Goal: Task Accomplishment & Management: Complete application form

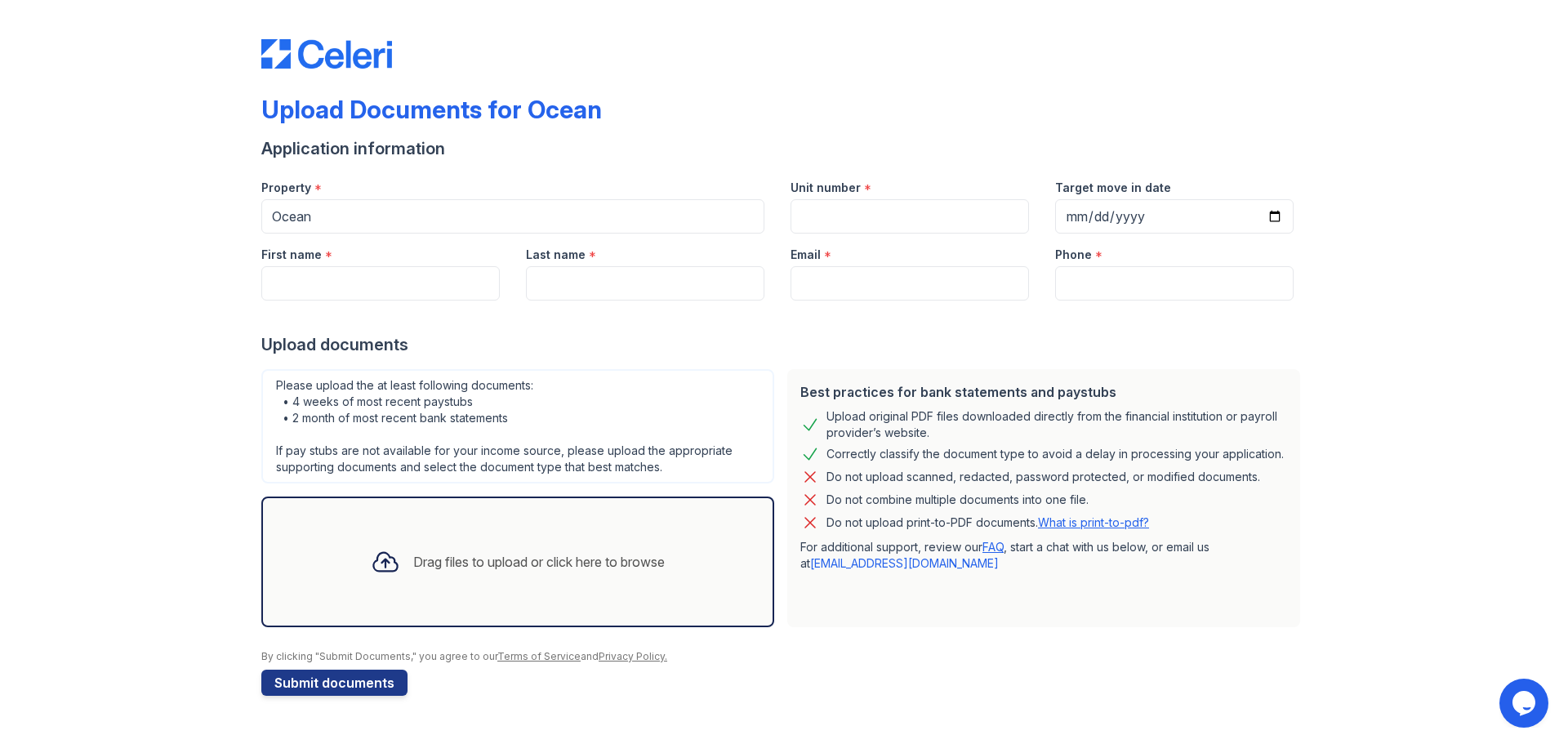
click at [1261, 76] on div "Upload Documents for Ocean Application information Property * Ocean Unit number…" at bounding box center [784, 354] width 1045 height 695
click at [1352, 188] on div "Upload Documents for Ocean Application information Property * Ocean Unit number…" at bounding box center [784, 364] width 1515 height 728
click at [406, 296] on input "First name" at bounding box center [380, 283] width 239 height 34
type input "Samantha"
click at [560, 288] on input "Last name" at bounding box center [645, 283] width 239 height 34
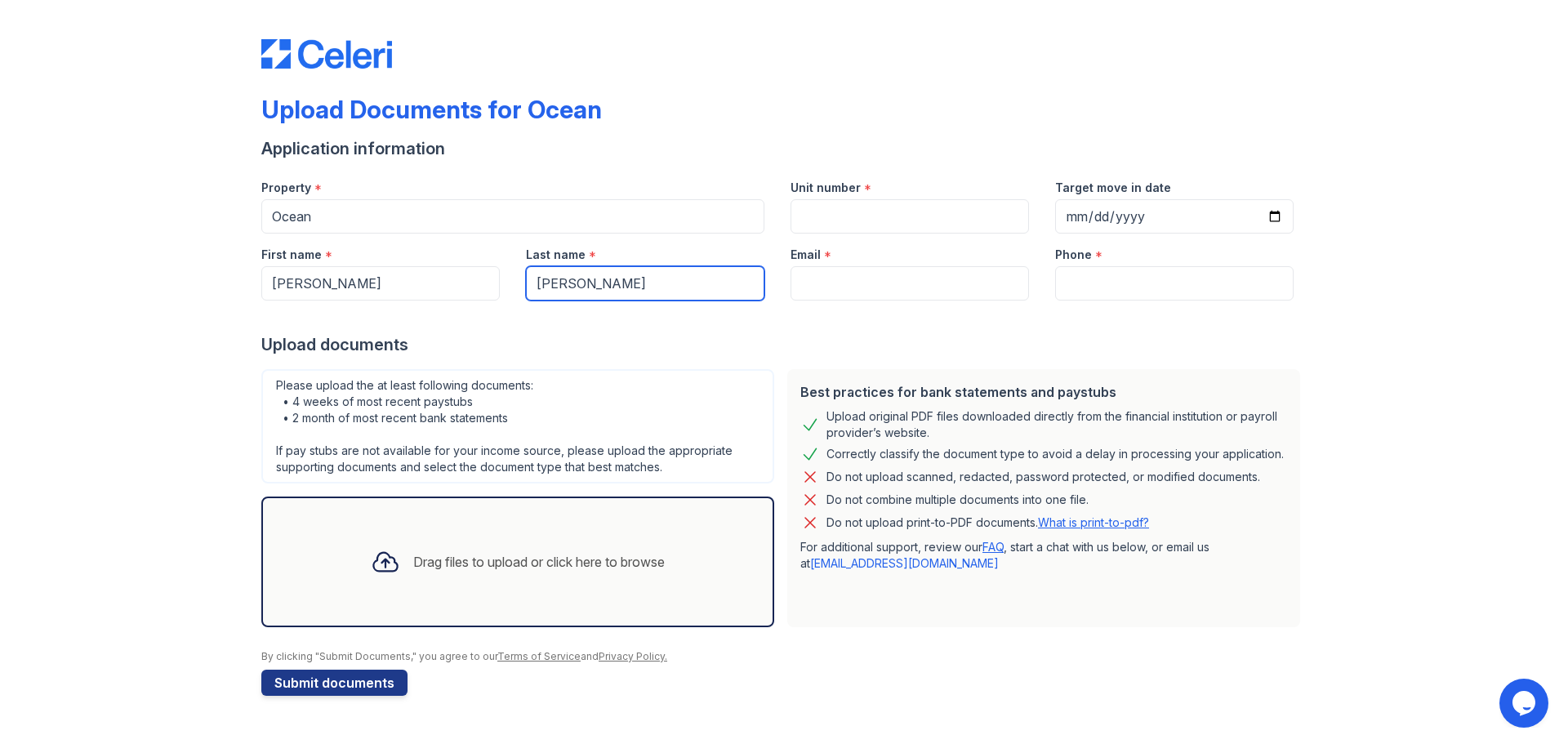
type input "Silverman"
click at [814, 293] on input "Email" at bounding box center [910, 283] width 239 height 34
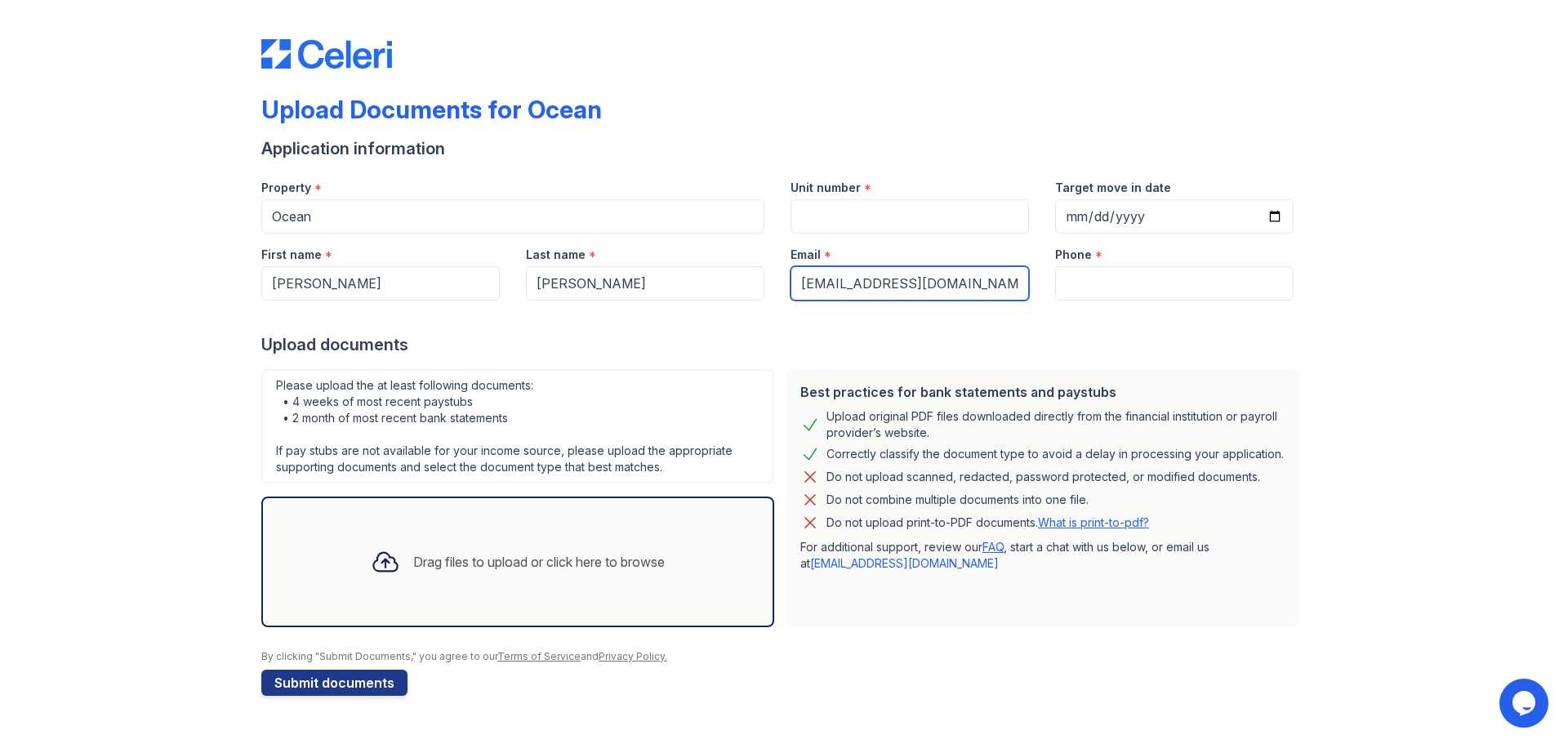
type input "samsilv72@gmail.com"
click at [846, 214] on input "Unit number" at bounding box center [910, 215] width 239 height 34
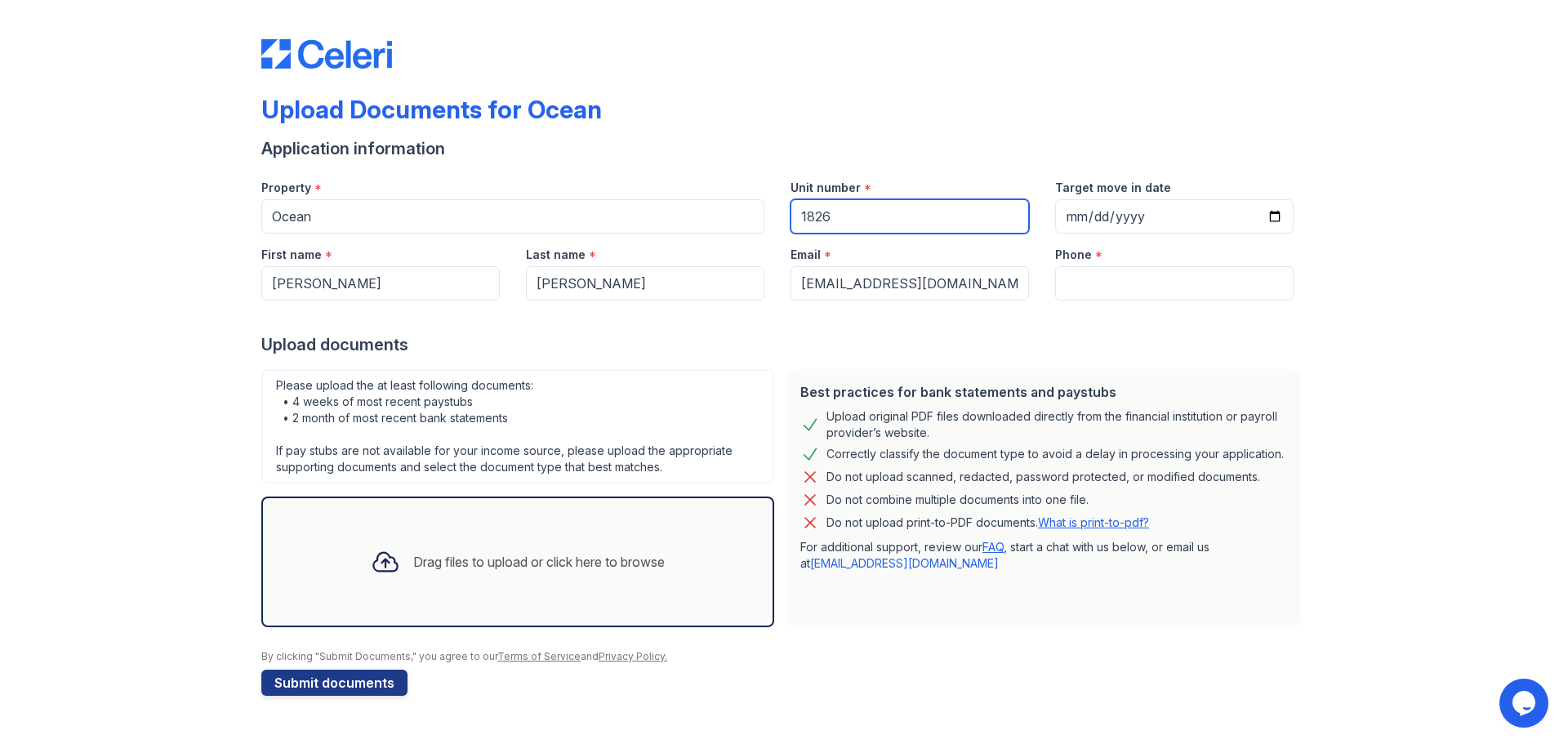
type input "1826"
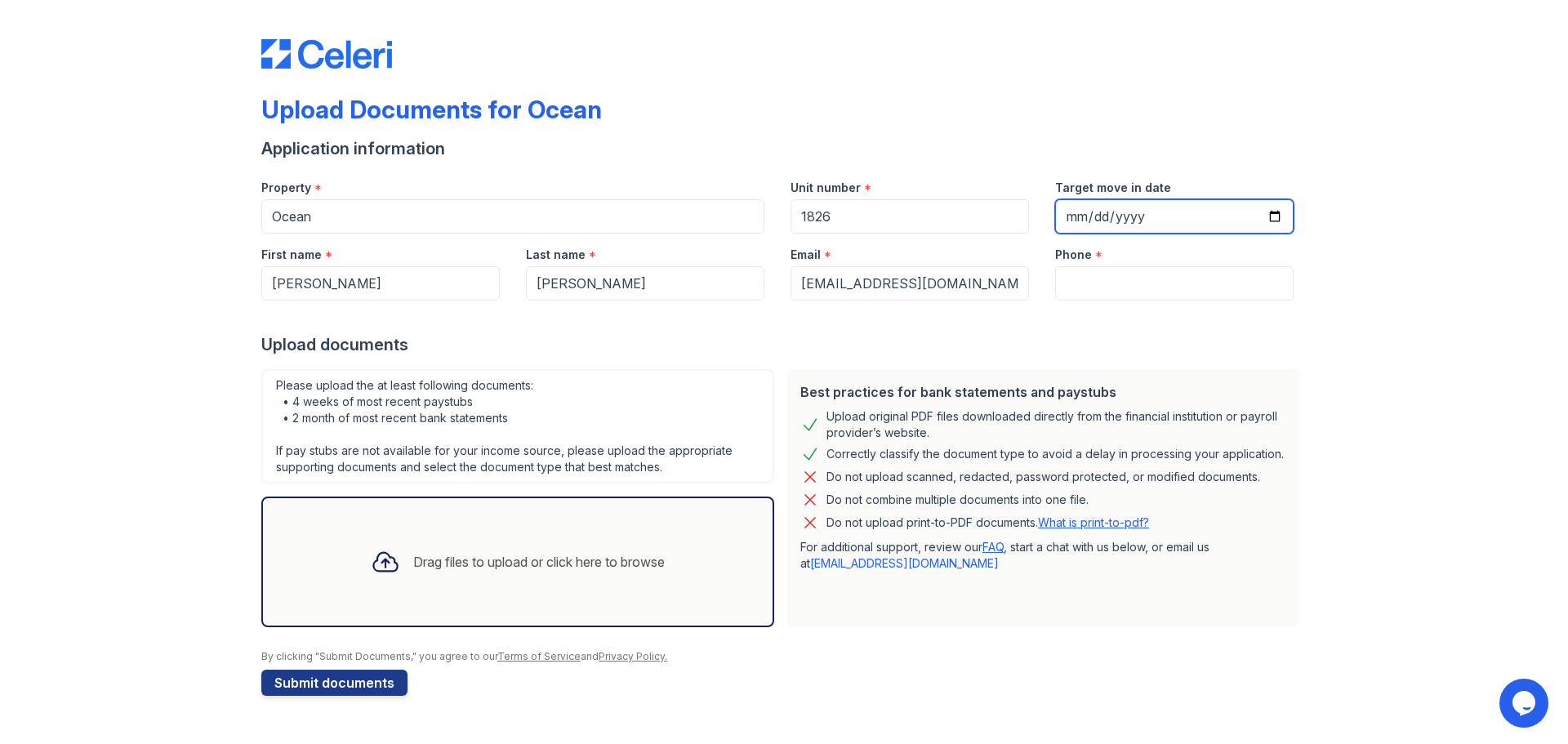
click at [1168, 226] on input "Target move in date" at bounding box center [1174, 215] width 239 height 34
click at [1270, 221] on input "Target move in date" at bounding box center [1174, 215] width 239 height 34
type input "2025-11-12"
click at [1403, 440] on div "Upload Documents for Ocean Application information Property * Ocean Unit number…" at bounding box center [784, 364] width 1515 height 728
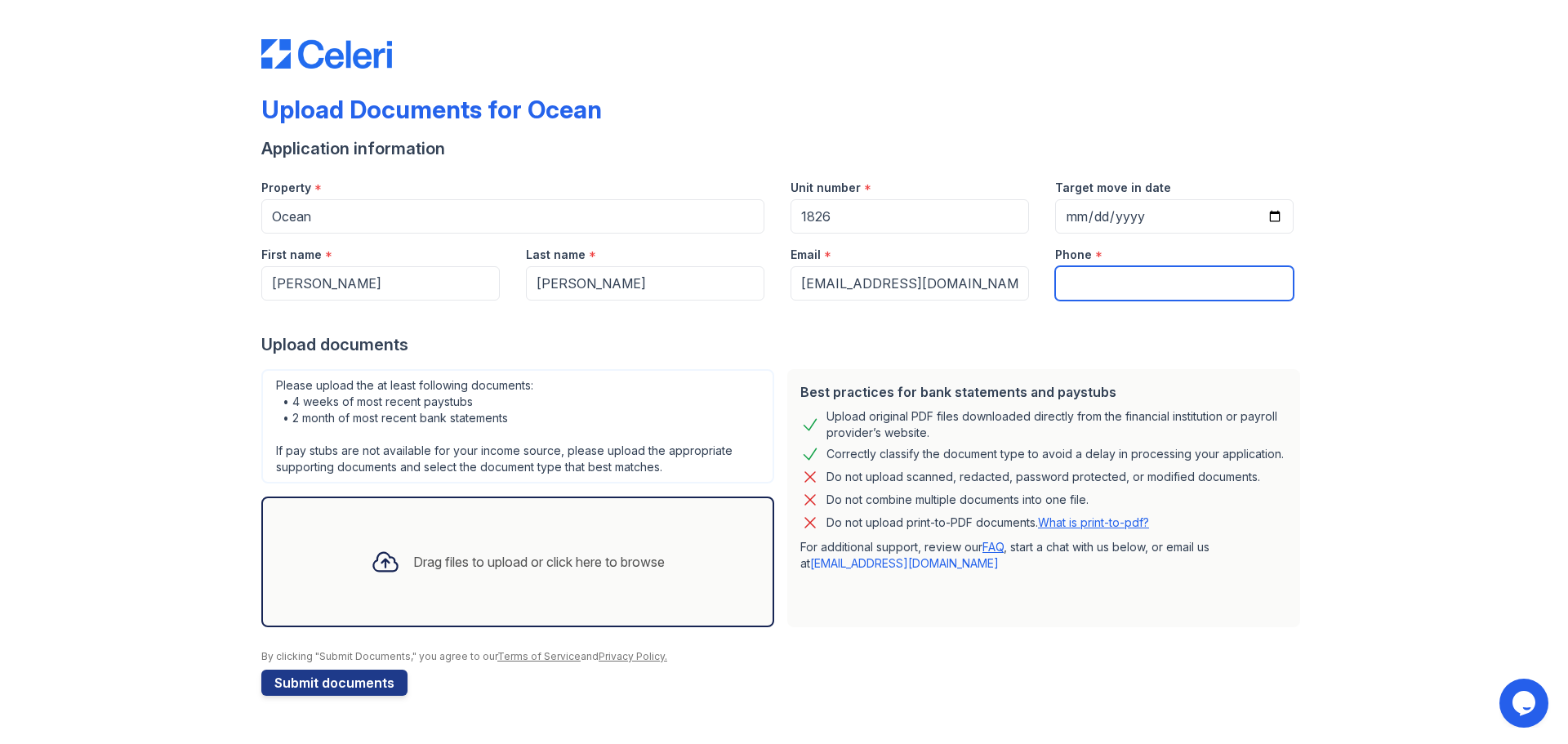
click at [1121, 279] on input "Phone" at bounding box center [1174, 283] width 239 height 34
type input "5088732462"
click at [1155, 322] on div at bounding box center [784, 316] width 1045 height 32
click at [596, 587] on div "Drag files to upload or click here to browse" at bounding box center [518, 562] width 320 height 56
click at [758, 354] on div "Upload documents" at bounding box center [784, 344] width 1045 height 22
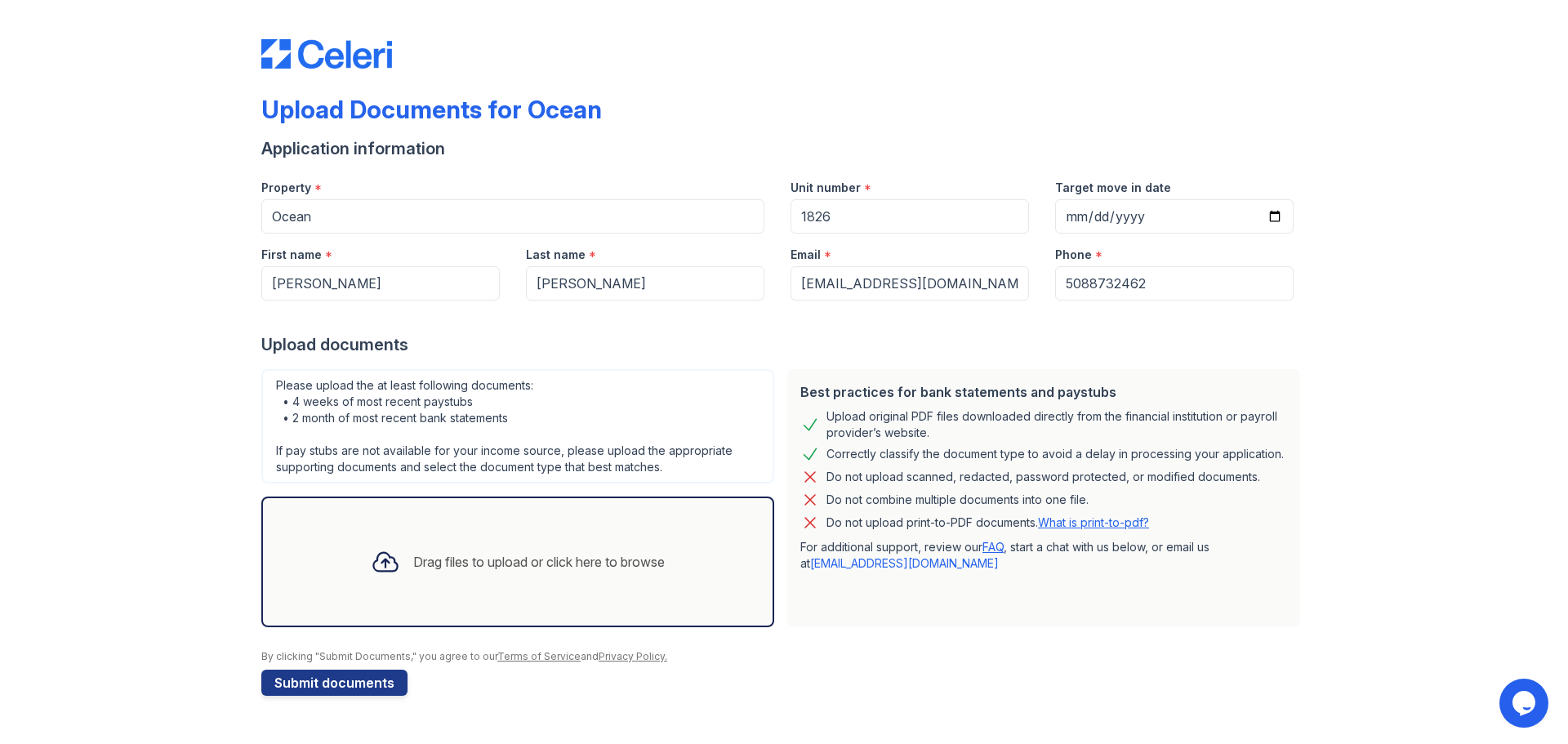
click at [414, 557] on div "Drag files to upload or click here to browse" at bounding box center [539, 562] width 252 height 20
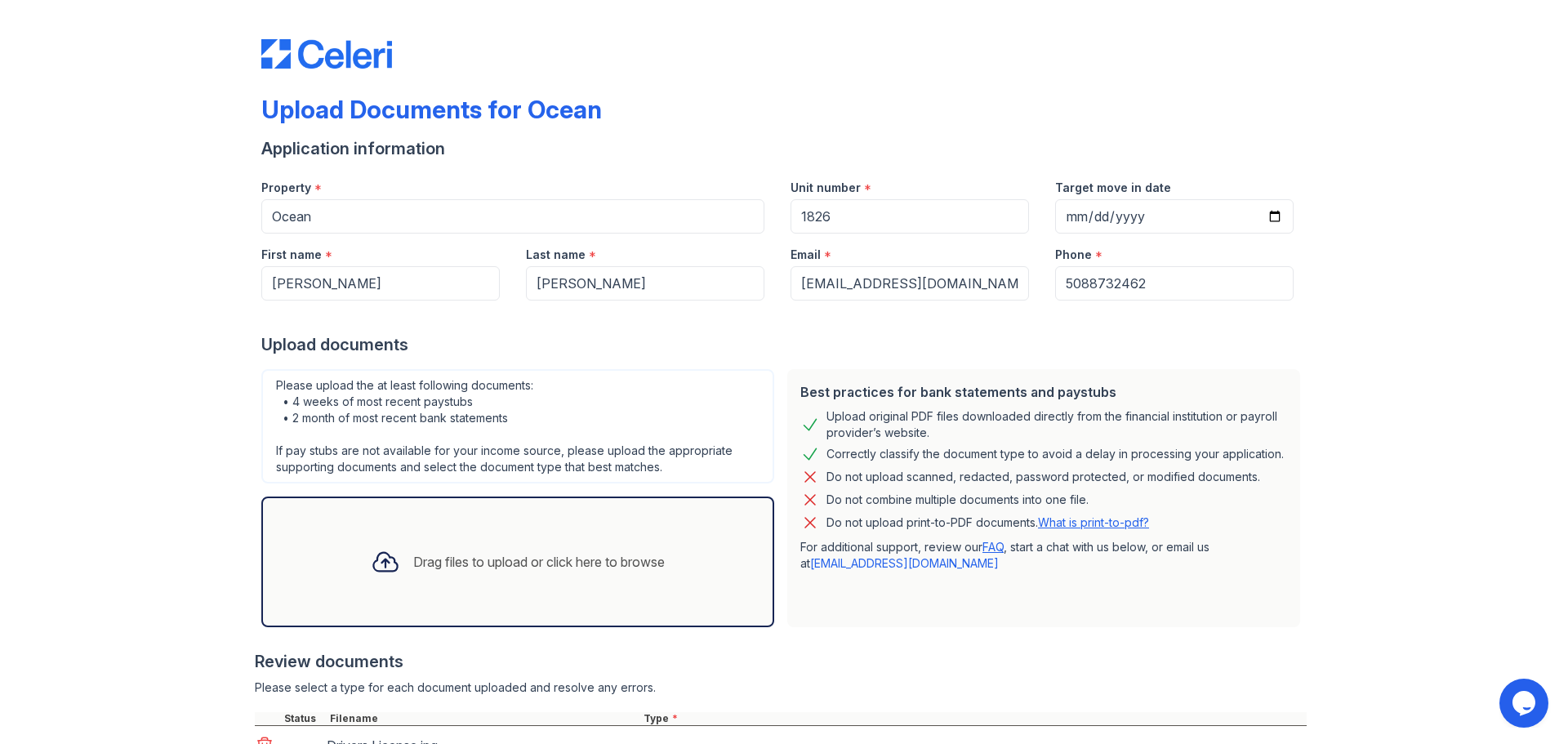
scroll to position [133, 0]
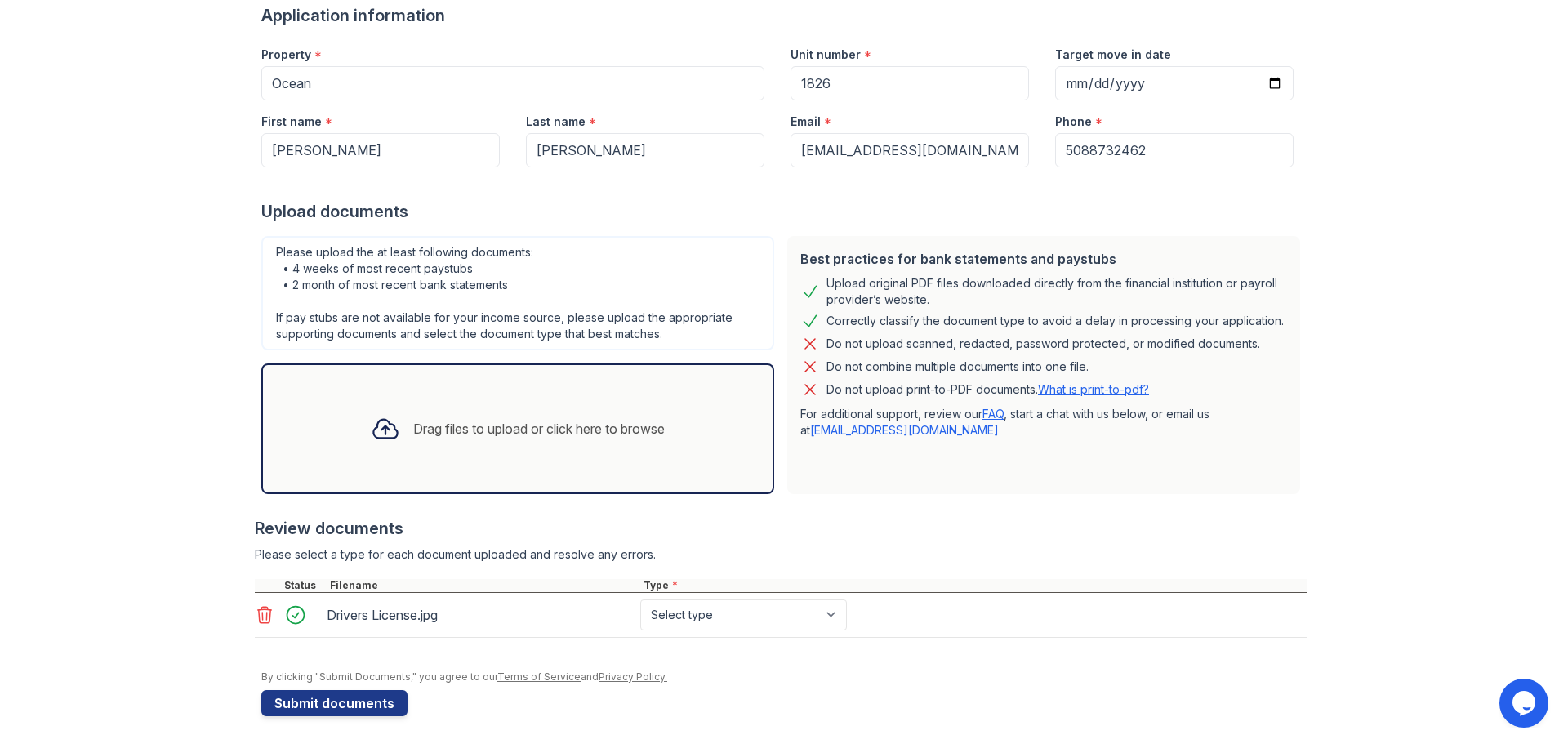
click at [723, 598] on div "Drivers License.jpg Select type Paystub Bank Statement Offer Letter Tax Documen…" at bounding box center [780, 615] width 1052 height 45
click at [725, 605] on select "Select type Paystub Bank Statement Offer Letter Tax Documents Benefit Award Let…" at bounding box center [743, 615] width 207 height 31
select select "other"
click at [640, 600] on select "Select type Paystub Bank Statement Offer Letter Tax Documents Benefit Award Let…" at bounding box center [743, 615] width 207 height 31
click at [930, 649] on div at bounding box center [780, 646] width 1052 height 17
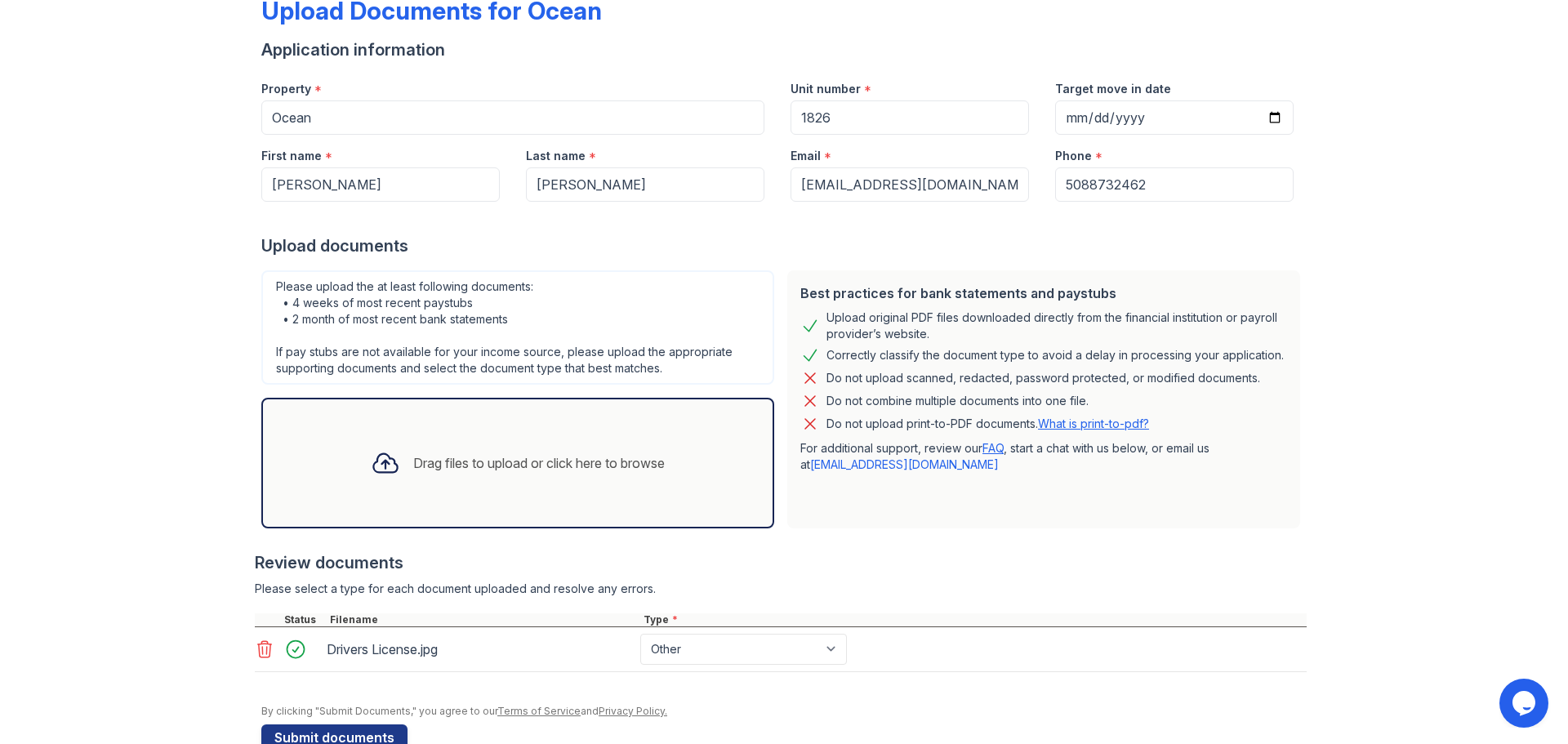
scroll to position [138, 0]
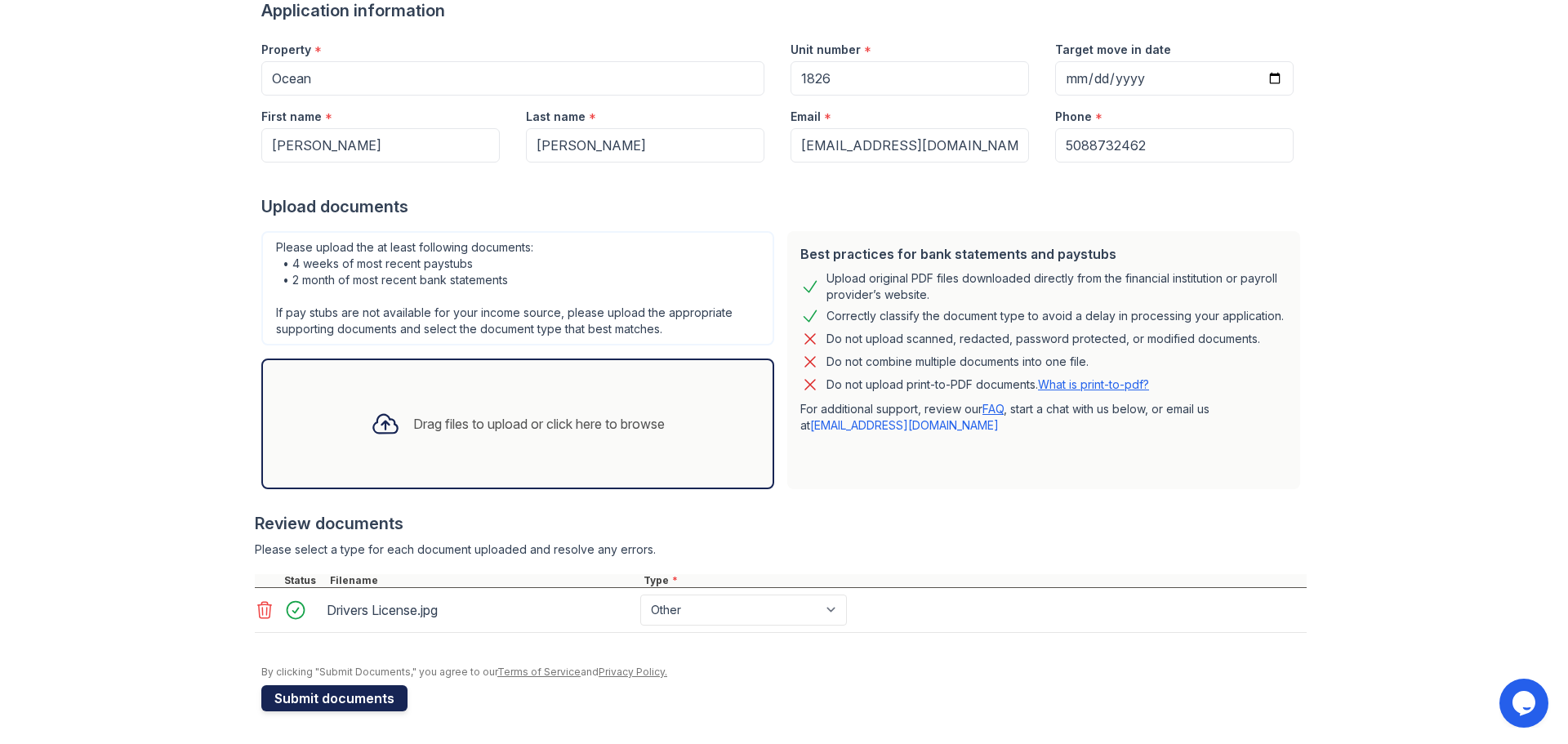
click at [354, 704] on button "Submit documents" at bounding box center [334, 698] width 146 height 26
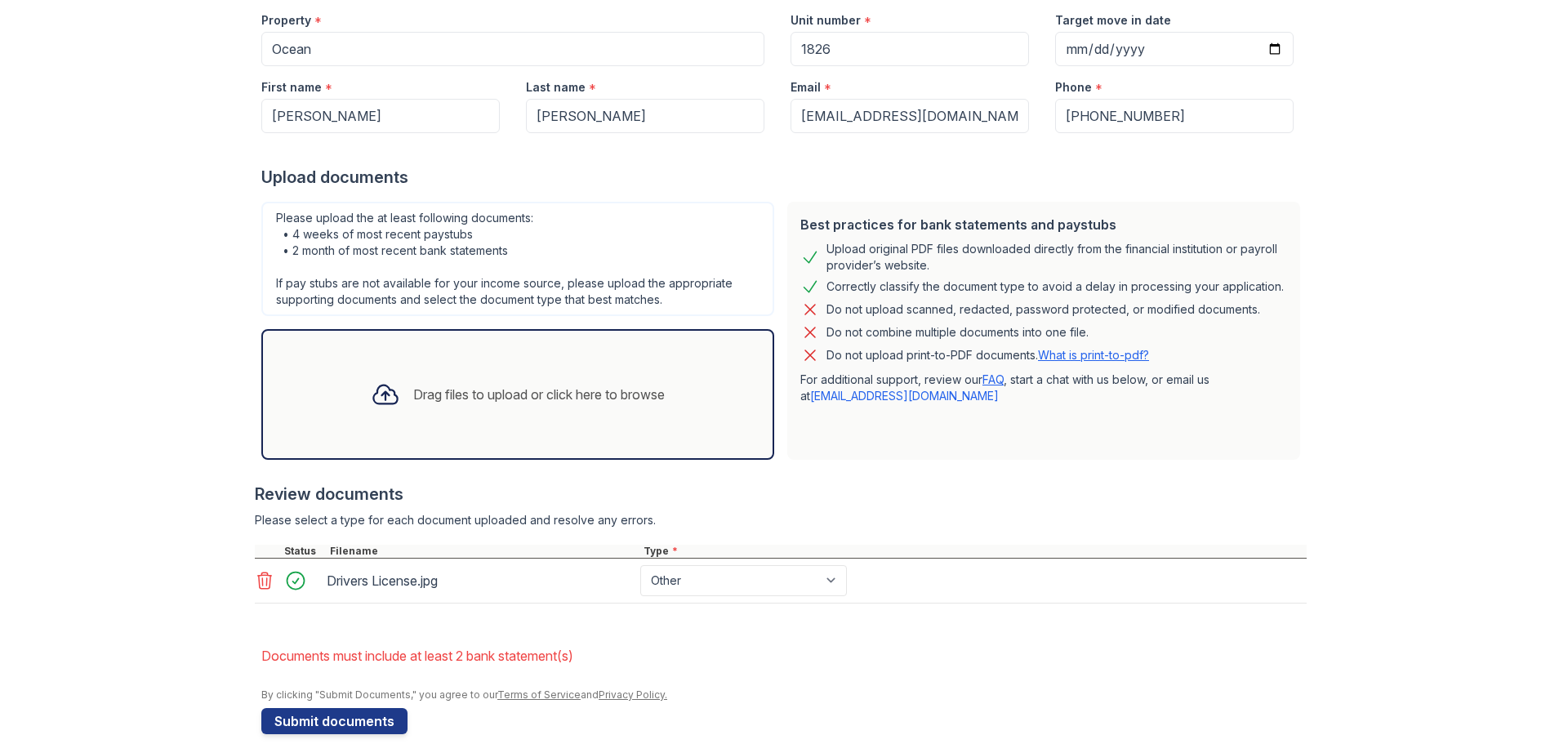
scroll to position [236, 0]
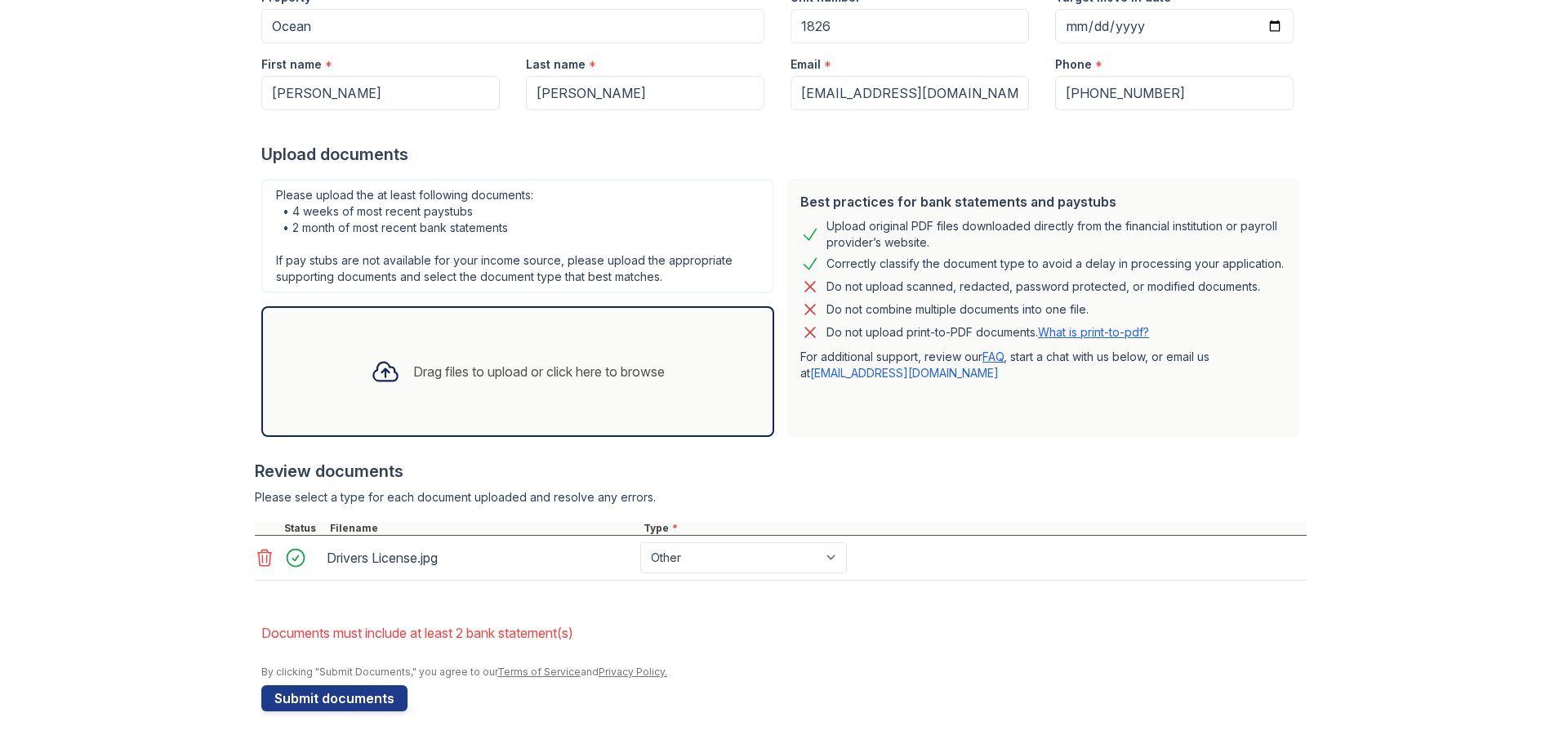
click at [374, 375] on icon at bounding box center [385, 372] width 29 height 29
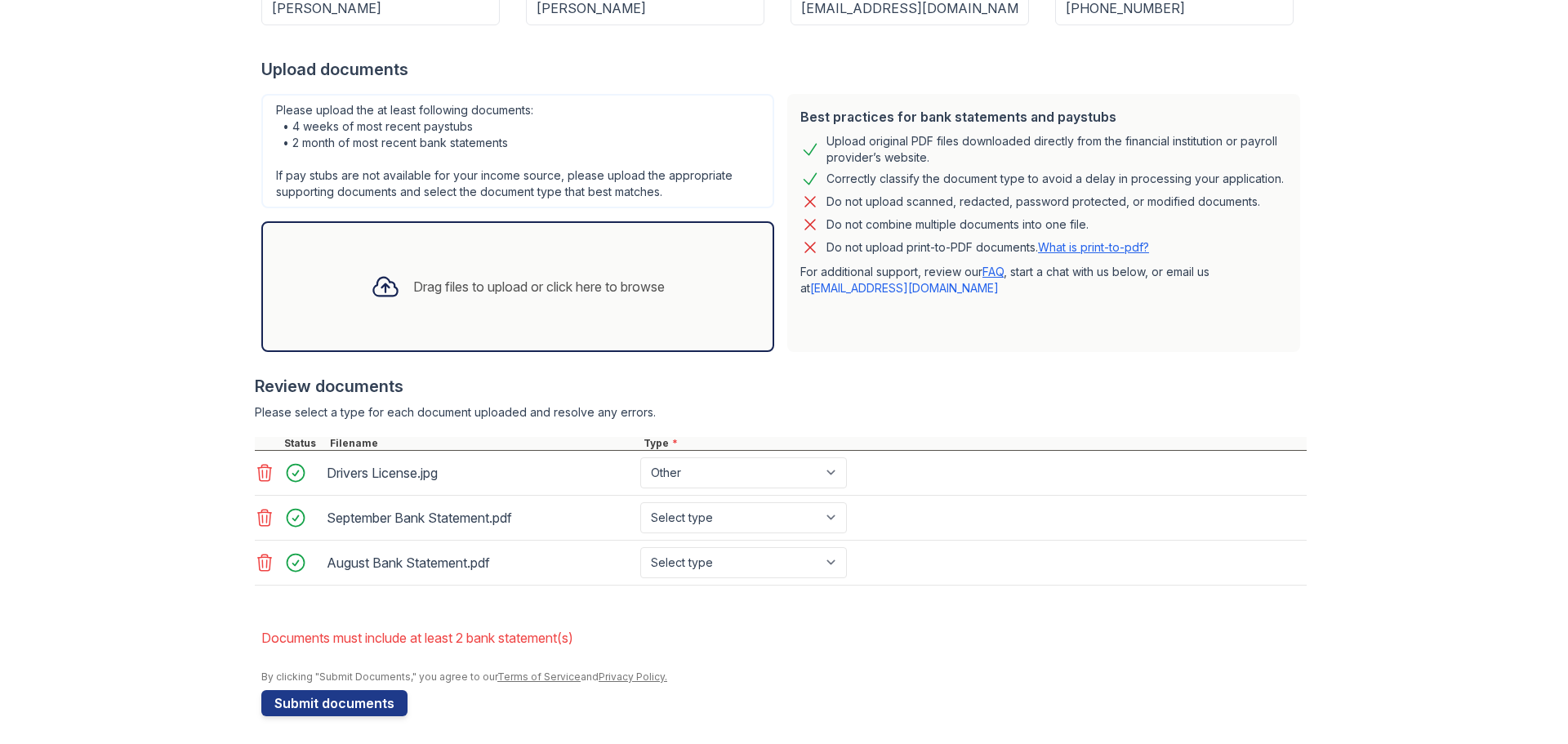
scroll to position [326, 0]
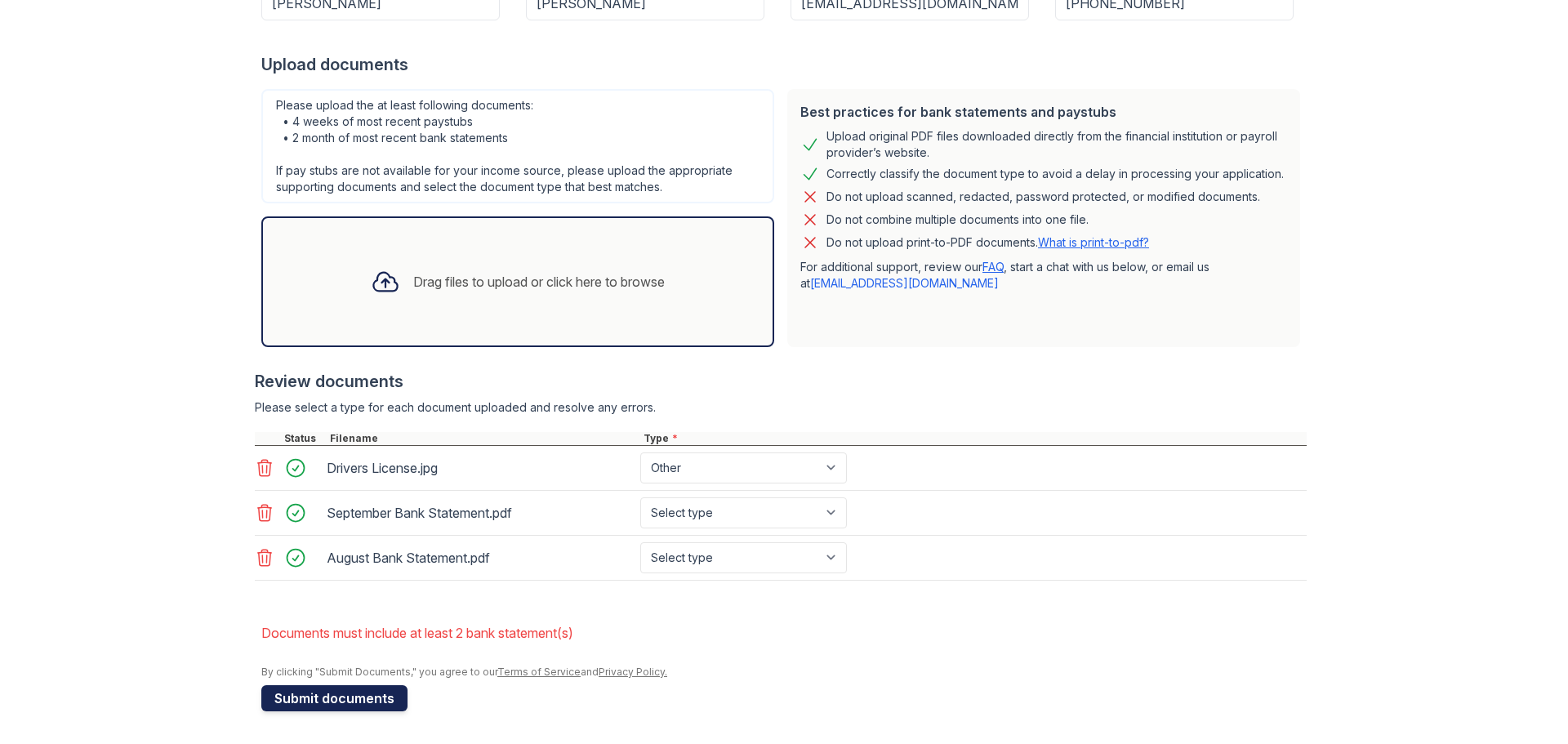
click at [378, 704] on button "Submit documents" at bounding box center [334, 698] width 146 height 26
click at [824, 513] on select "Select type Paystub Bank Statement Offer Letter Tax Documents Benefit Award Let…" at bounding box center [743, 513] width 207 height 31
select select "bank_statement"
click at [640, 497] on select "Select type Paystub Bank Statement Offer Letter Tax Documents Benefit Award Let…" at bounding box center [743, 513] width 207 height 31
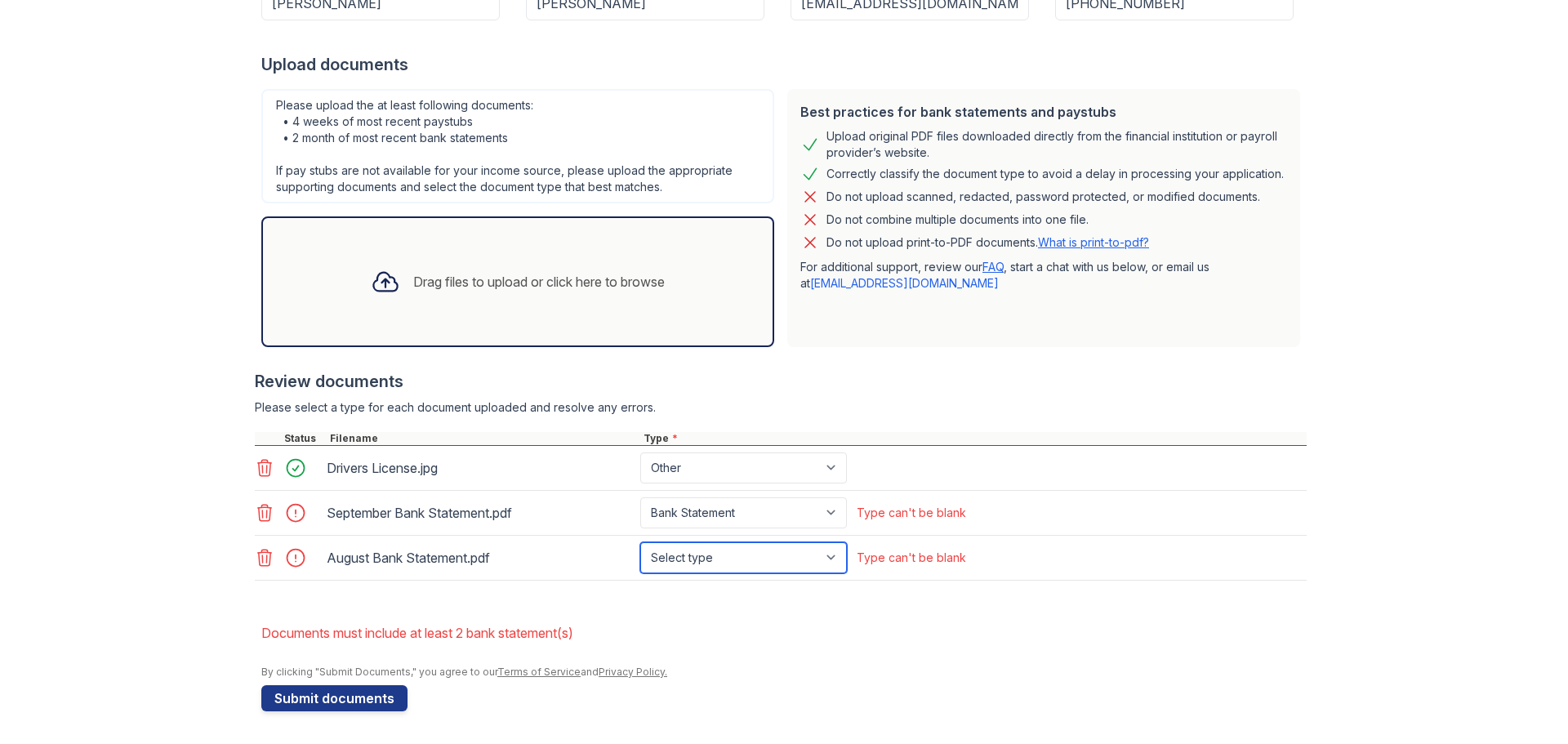
click at [756, 566] on select "Select type Paystub Bank Statement Offer Letter Tax Documents Benefit Award Let…" at bounding box center [743, 558] width 207 height 31
select select "bank_statement"
click at [640, 542] on select "Select type Paystub Bank Statement Offer Letter Tax Documents Benefit Award Let…" at bounding box center [743, 558] width 207 height 31
click at [805, 660] on div at bounding box center [784, 657] width 1045 height 17
click at [313, 704] on button "Submit documents" at bounding box center [334, 698] width 146 height 26
